Goal: Task Accomplishment & Management: Complete application form

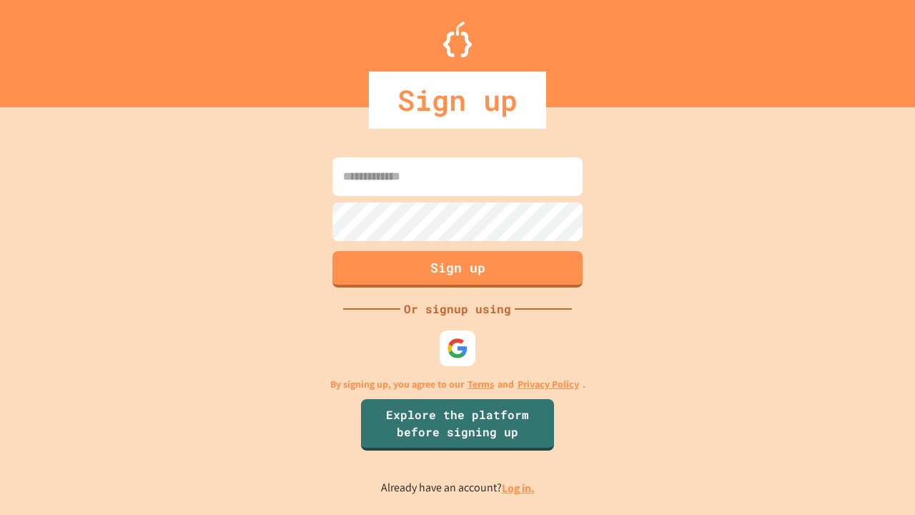
click at [519, 488] on link "Log in." at bounding box center [518, 488] width 33 height 15
